Goal: Find specific page/section: Find specific page/section

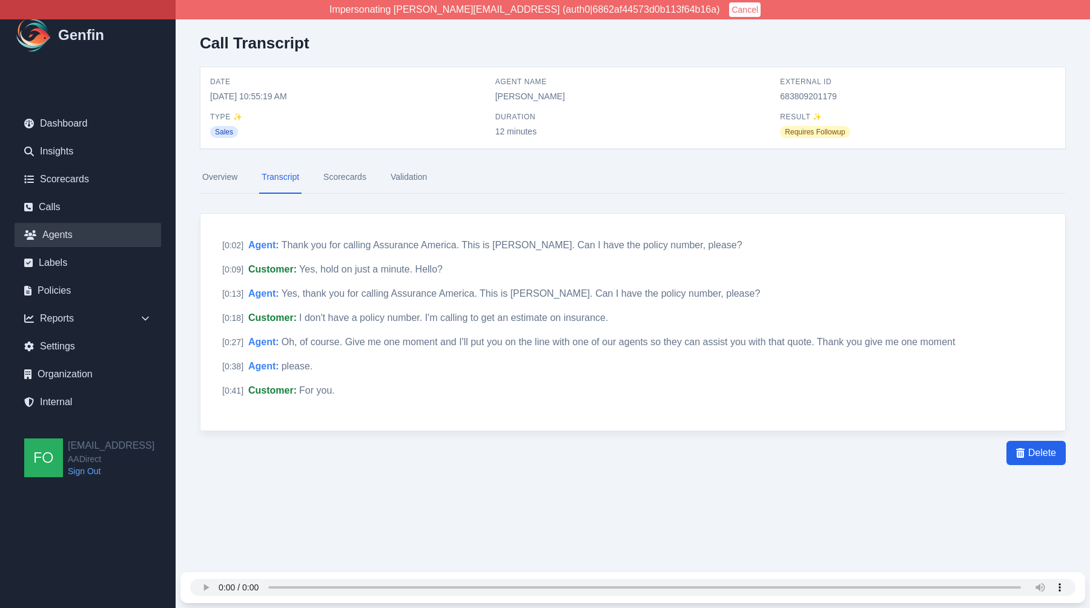
click at [64, 232] on link "Agents" at bounding box center [88, 235] width 147 height 24
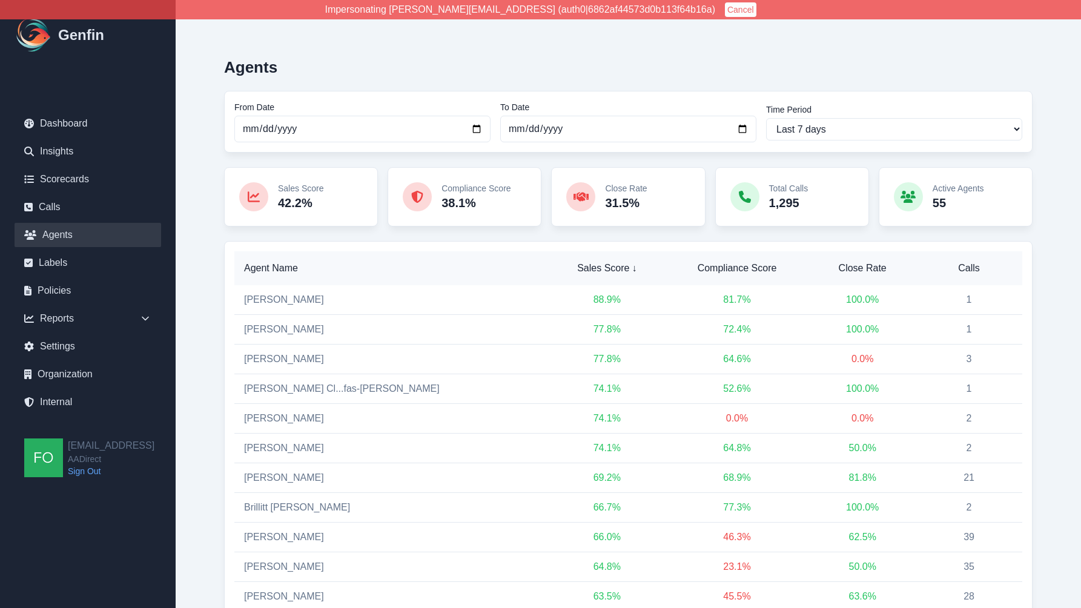
click at [730, 270] on span "Compliance Score" at bounding box center [737, 268] width 125 height 15
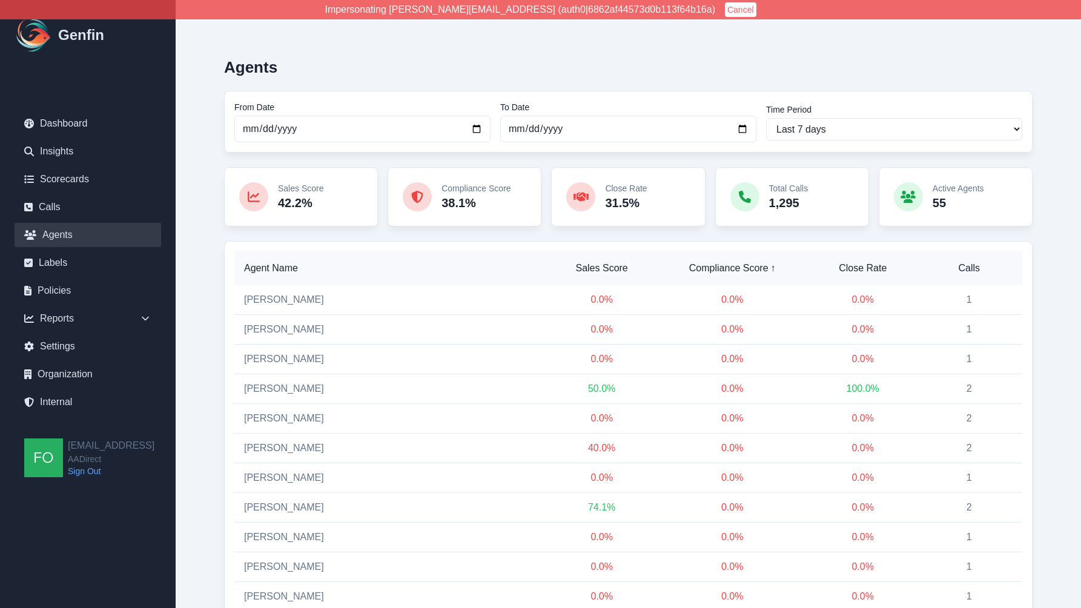
click at [728, 268] on span "Compliance Score ↑" at bounding box center [733, 268] width 136 height 15
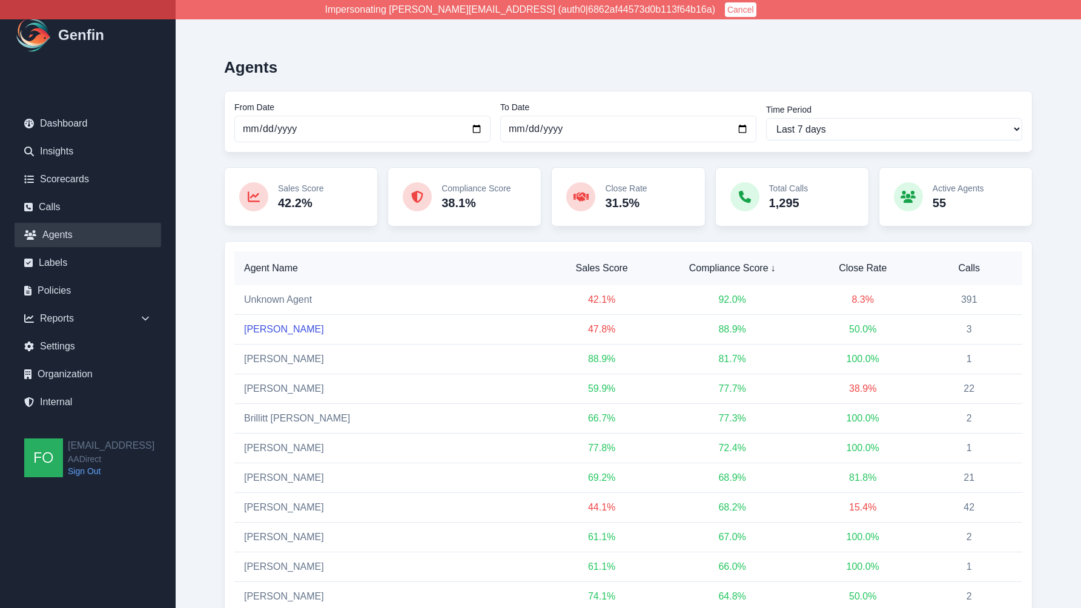
click at [273, 328] on link "[PERSON_NAME]" at bounding box center [284, 329] width 80 height 10
